Goal: Task Accomplishment & Management: Manage account settings

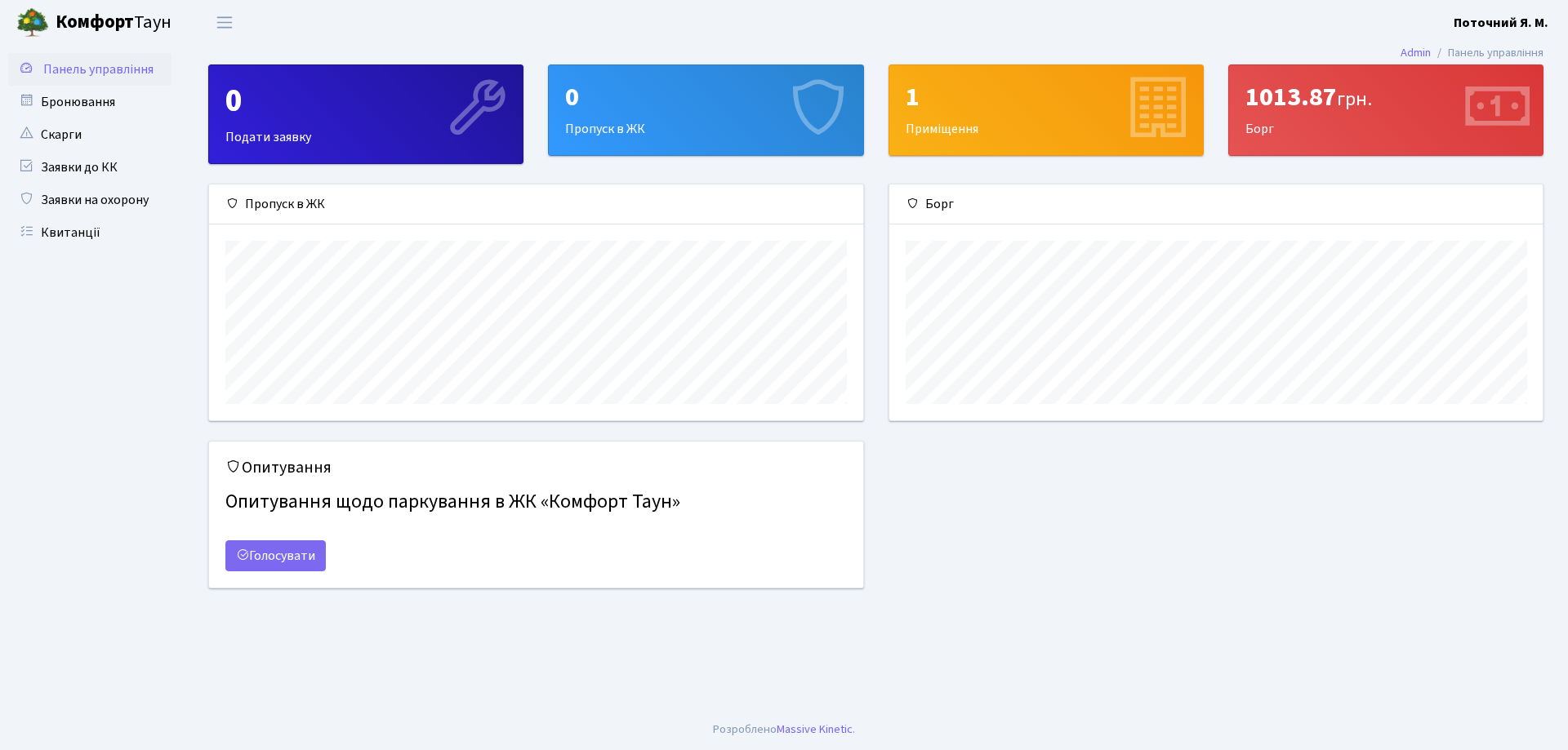
scroll to position [236, 653]
click at [85, 191] on link "Заявки на охорону" at bounding box center [90, 199] width 163 height 33
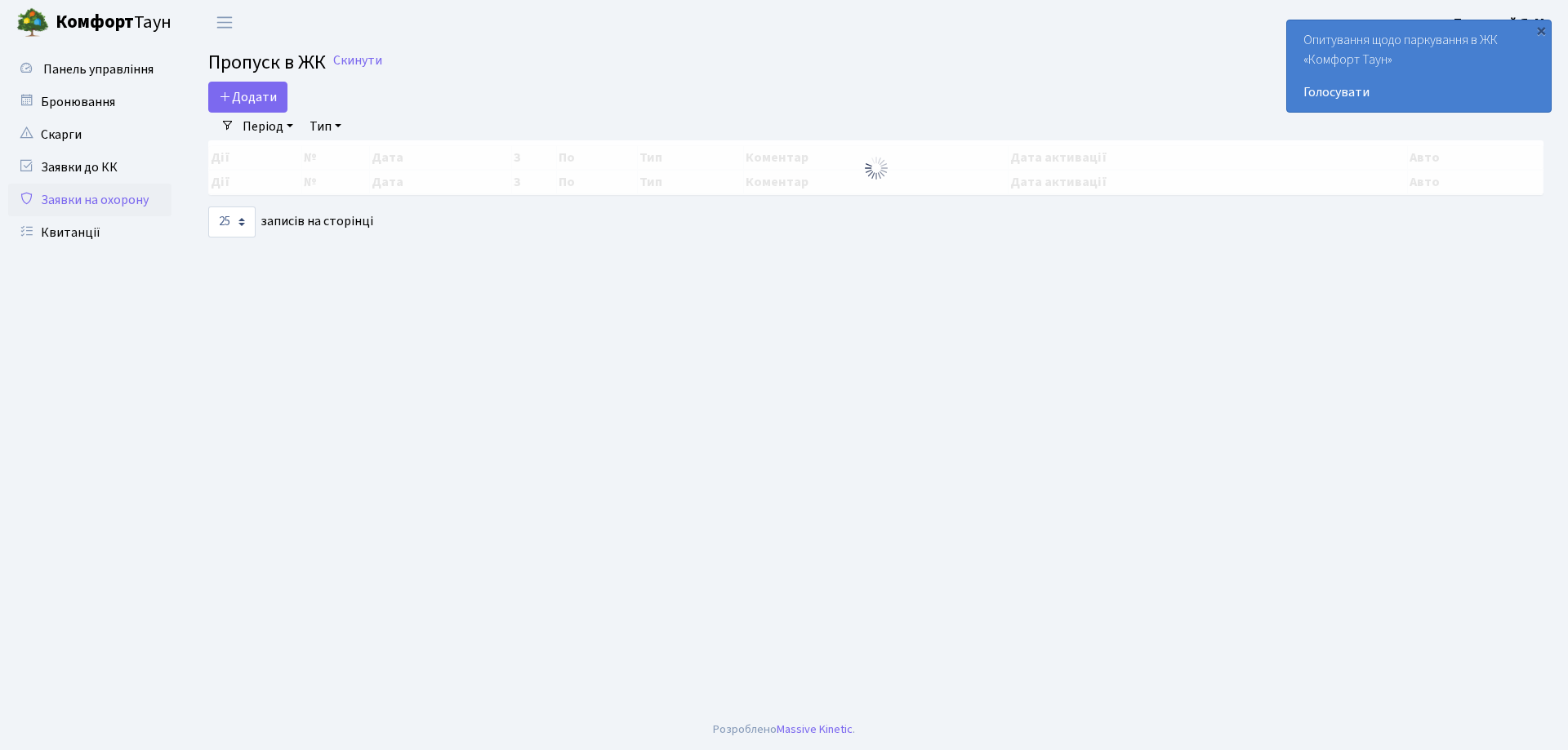
select select "25"
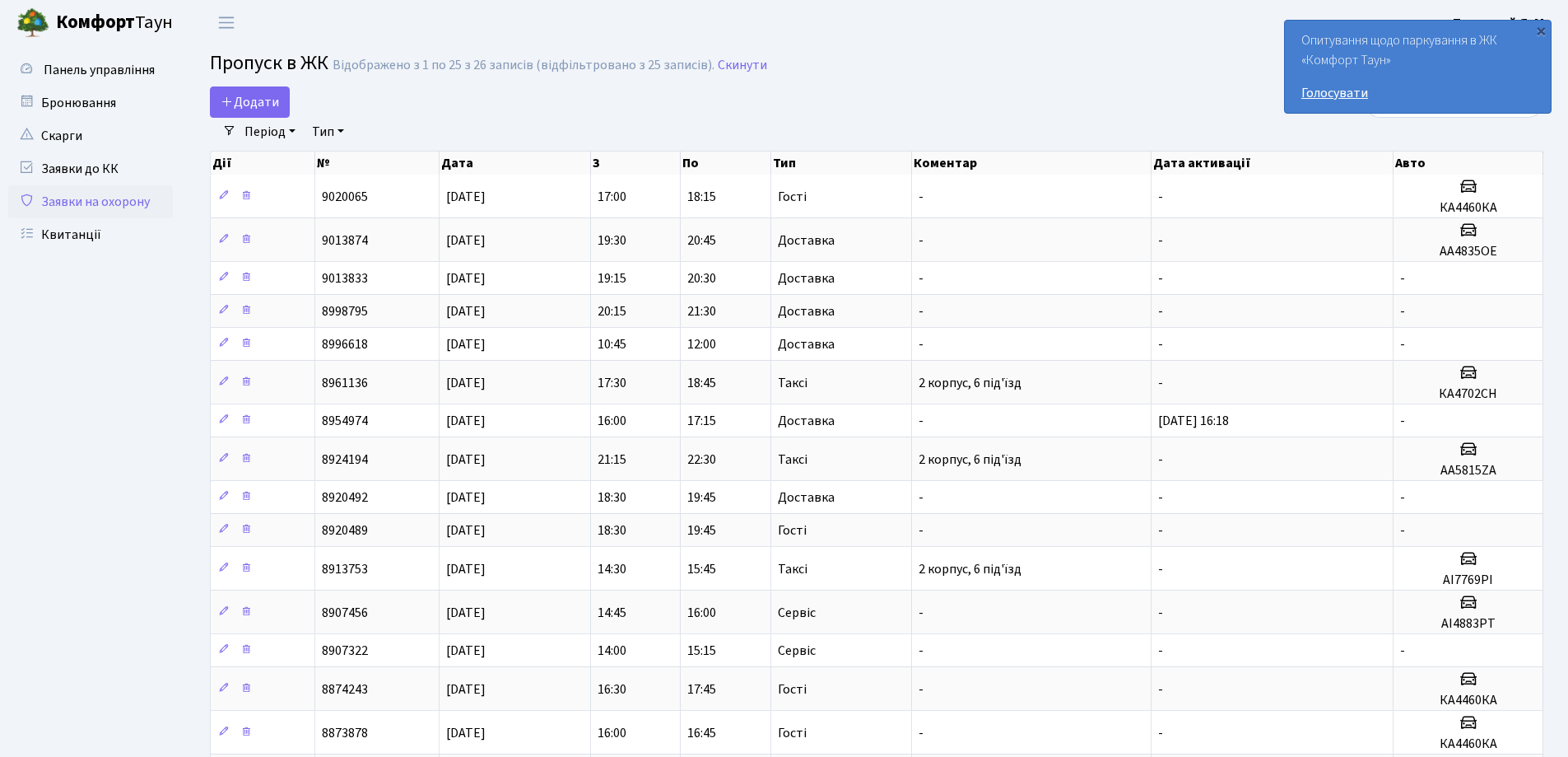
click at [1340, 93] on link "Голосувати" at bounding box center [1418, 93] width 233 height 20
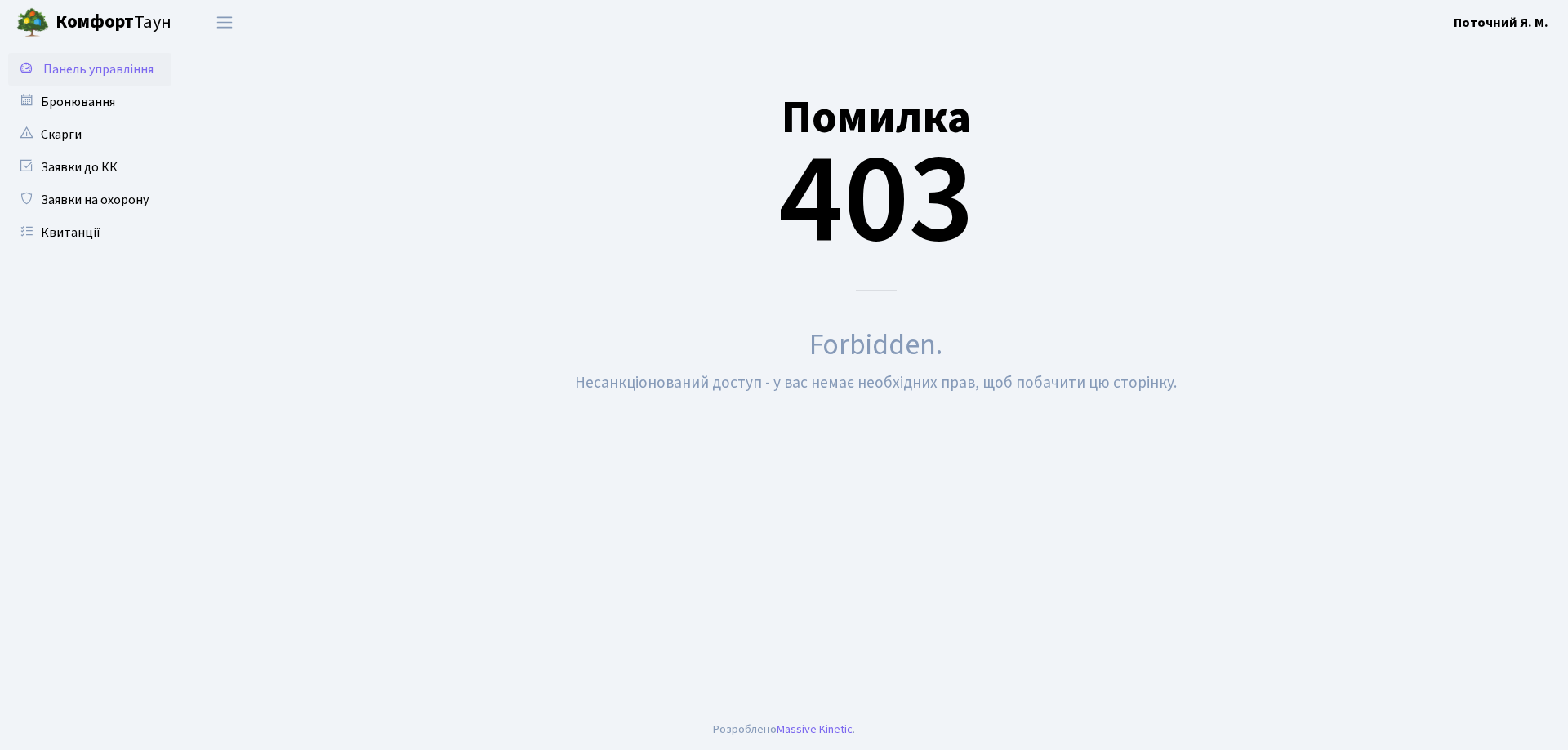
click at [99, 75] on span "Панель управління" at bounding box center [98, 69] width 111 height 18
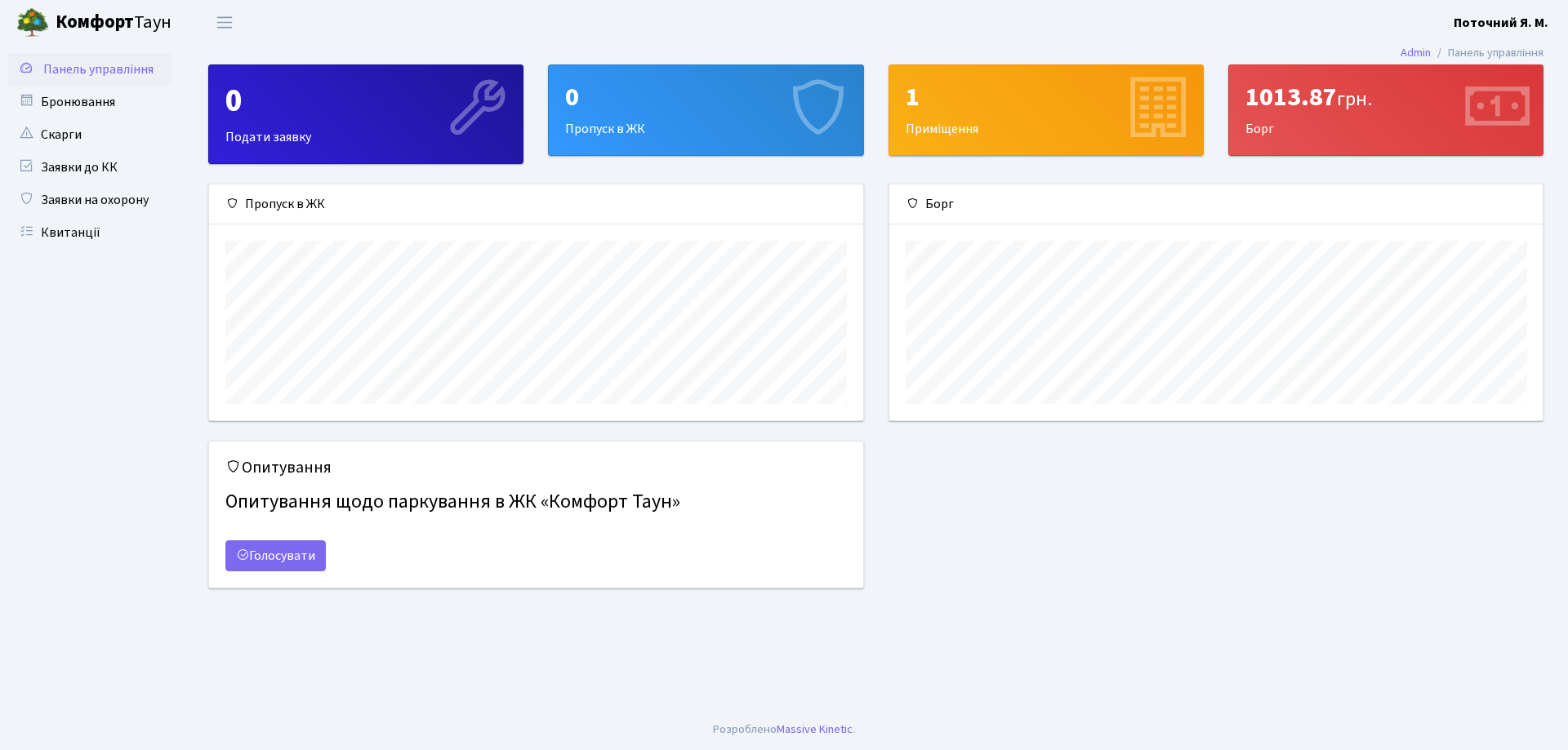
scroll to position [236, 653]
click at [990, 116] on div "1 Приміщення" at bounding box center [1045, 110] width 314 height 90
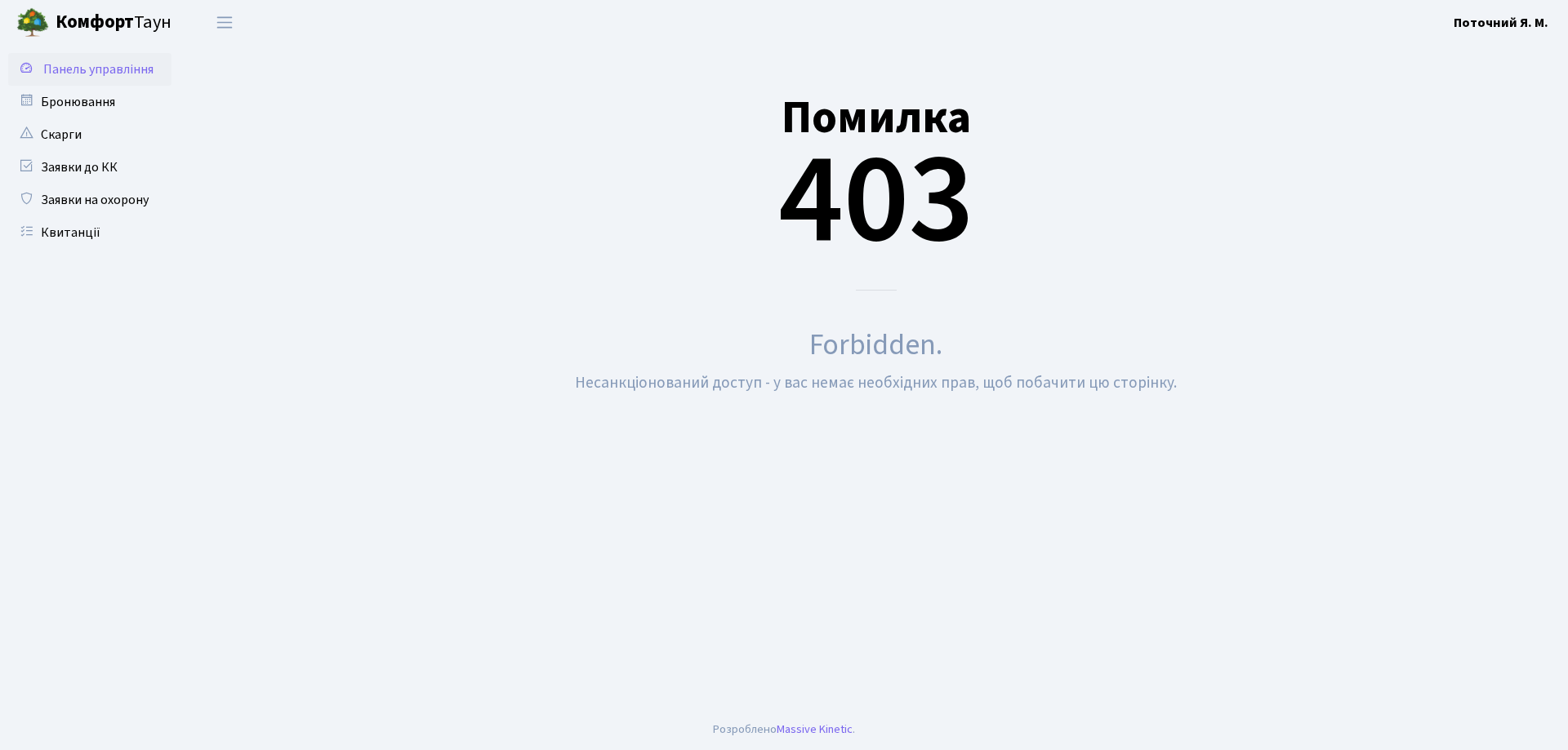
click at [81, 73] on span "Панель управління" at bounding box center [98, 69] width 111 height 18
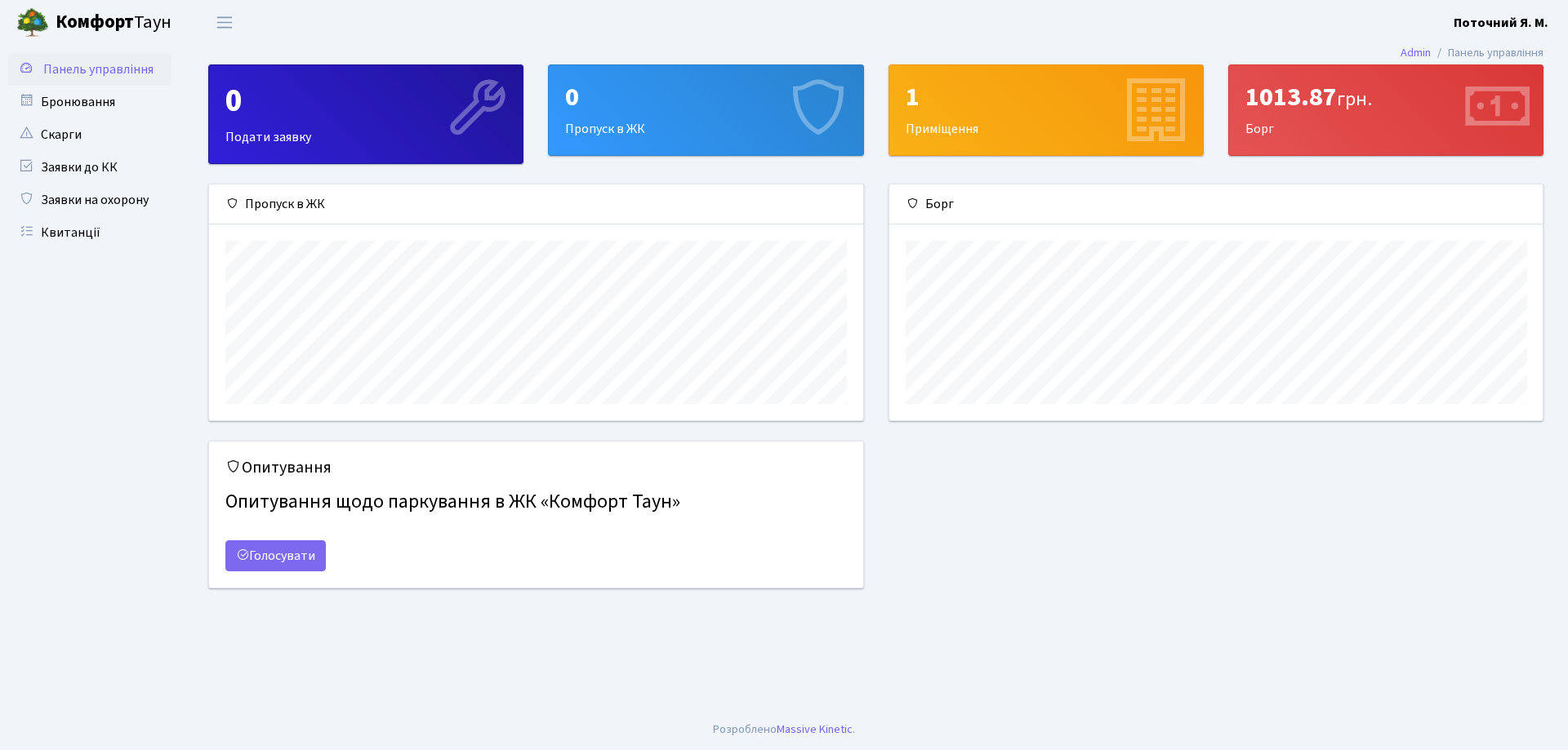
scroll to position [236, 653]
click at [1447, 51] on li "Панель управління" at bounding box center [1487, 52] width 112 height 18
click at [1480, 18] on b "Поточний Я. М." at bounding box center [1501, 22] width 95 height 18
click at [1445, 49] on link "Мій обліковий запис" at bounding box center [1465, 51] width 162 height 25
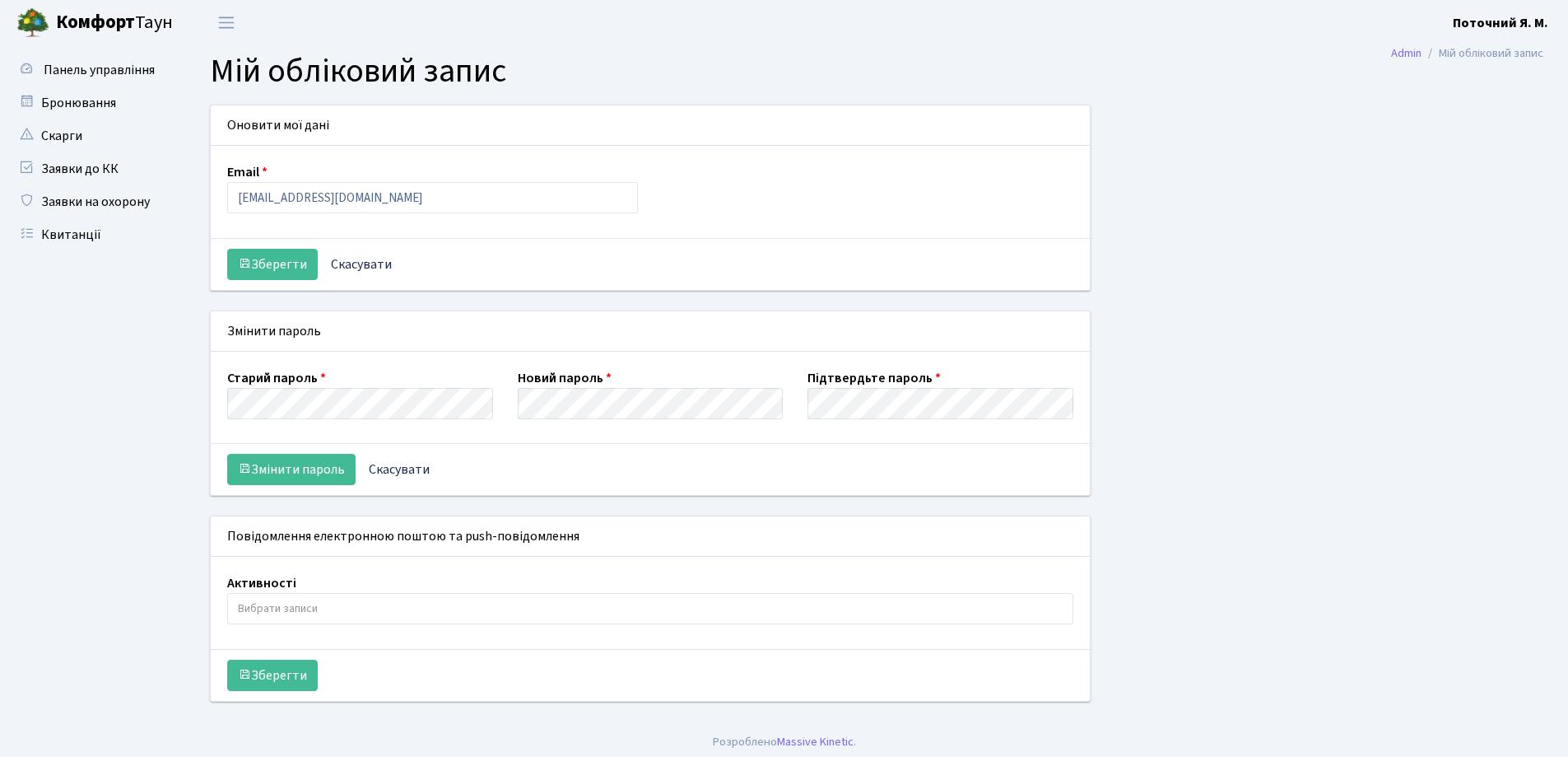
select select
